Goal: Navigation & Orientation: Find specific page/section

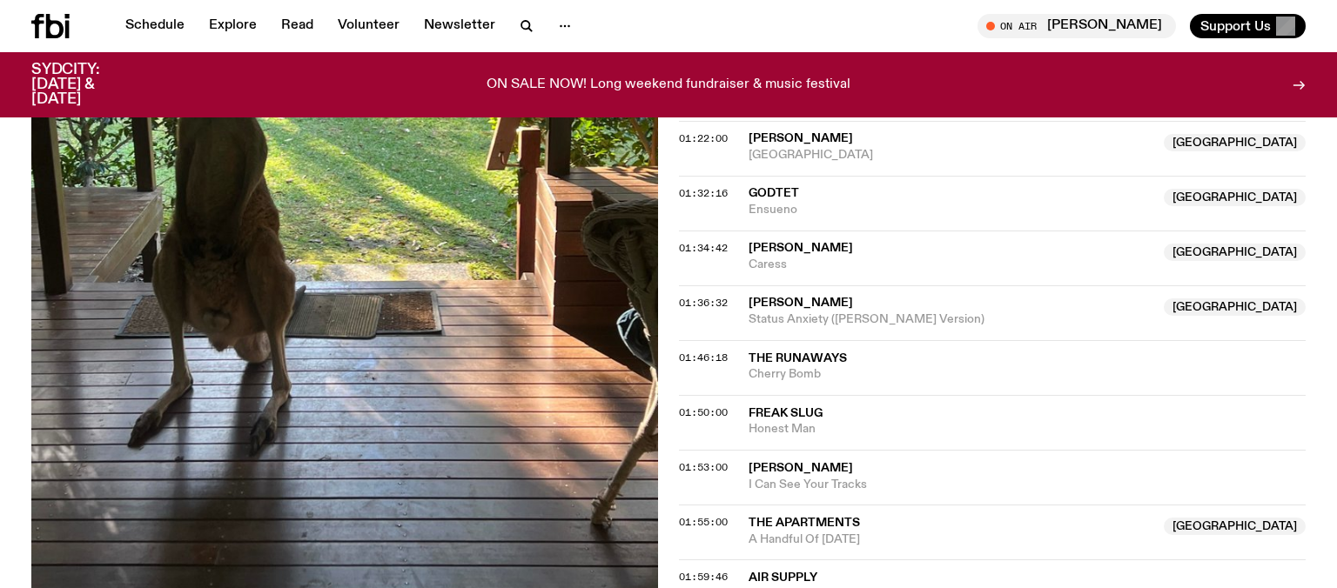
scroll to position [1226, 0]
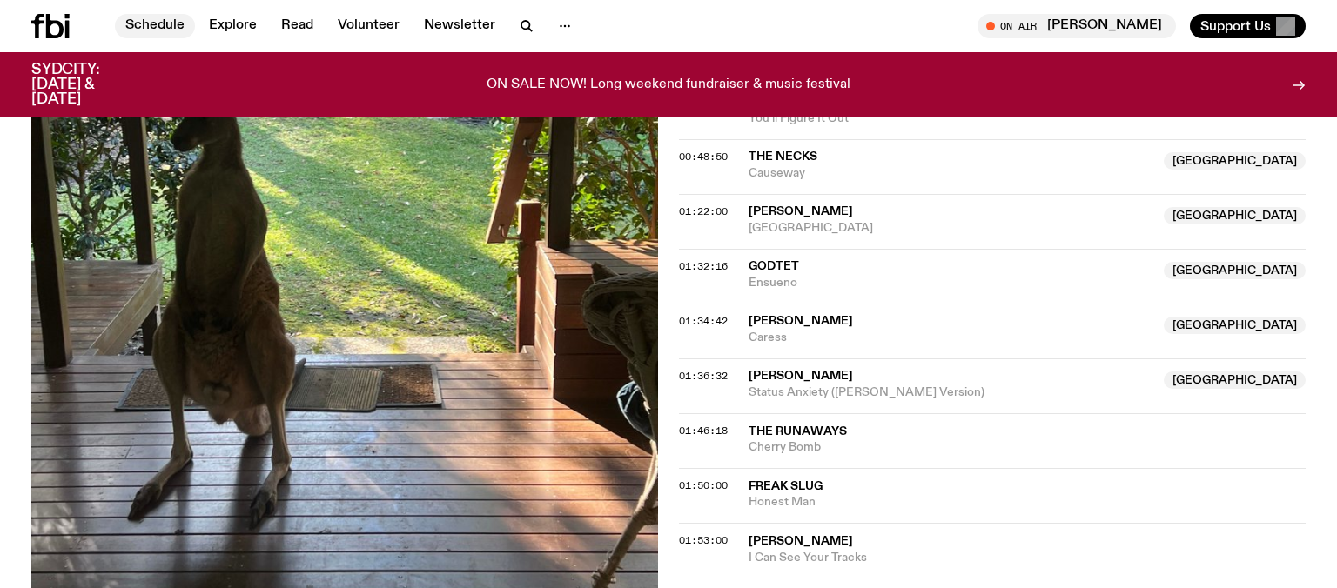
click at [166, 32] on link "Schedule" at bounding box center [155, 26] width 80 height 24
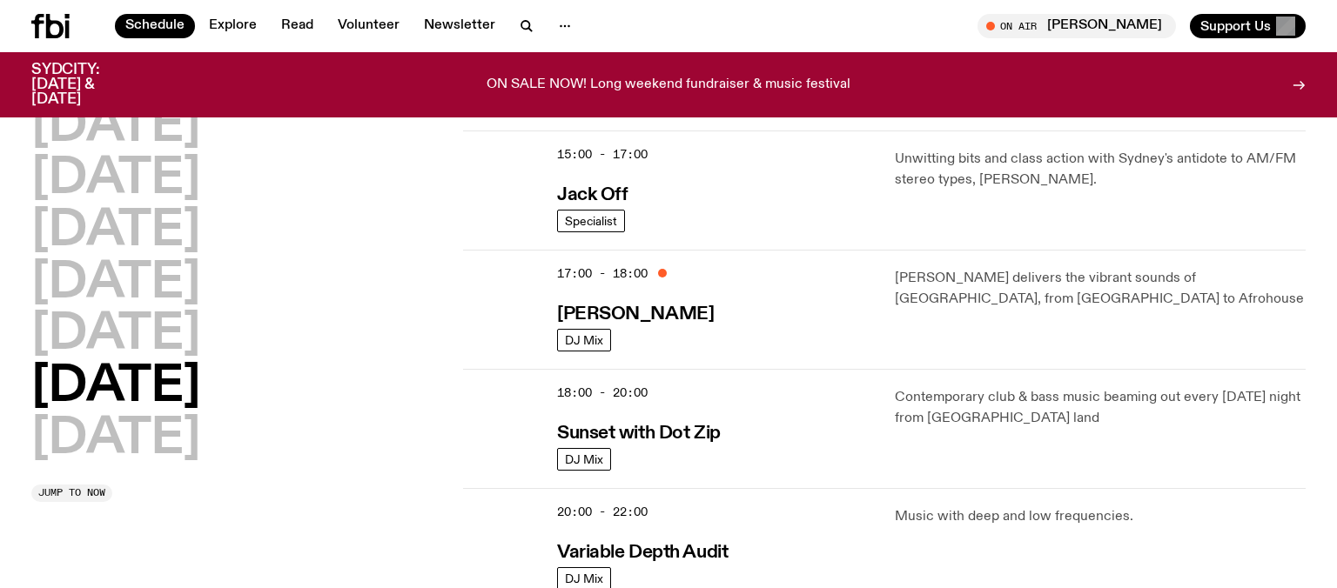
scroll to position [975, 0]
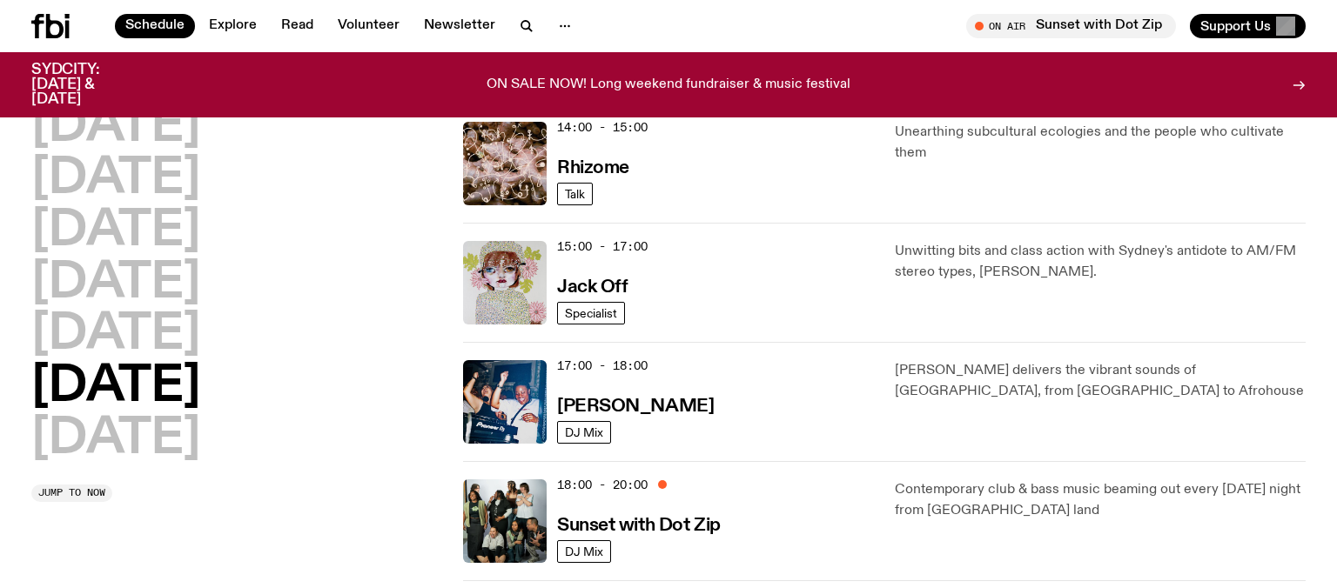
scroll to position [839, 0]
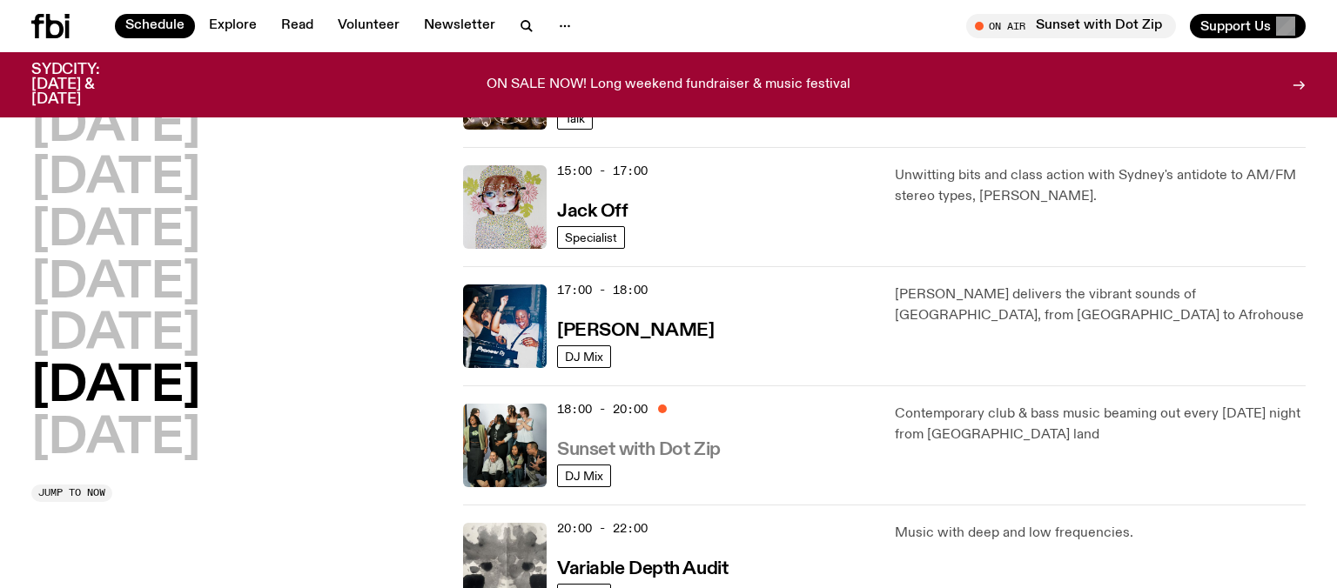
click at [637, 443] on h3 "Sunset with Dot Zip" at bounding box center [639, 450] width 164 height 18
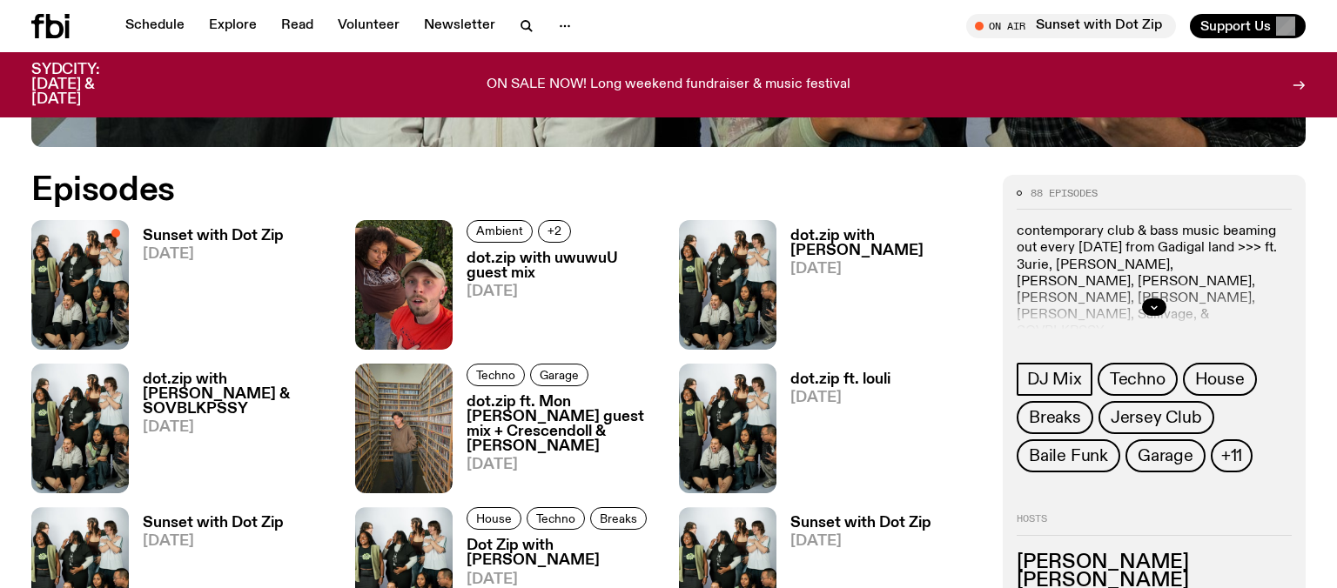
scroll to position [811, 0]
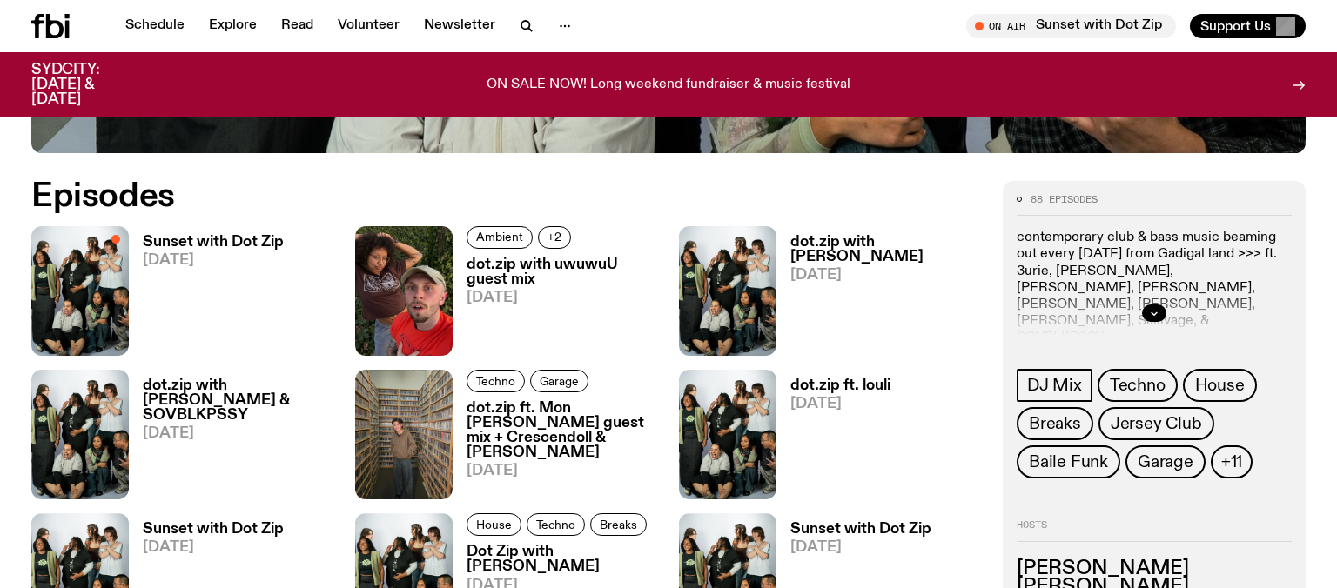
click at [242, 237] on h3 "Sunset with Dot Zip" at bounding box center [213, 242] width 141 height 15
